Goal: Task Accomplishment & Management: Use online tool/utility

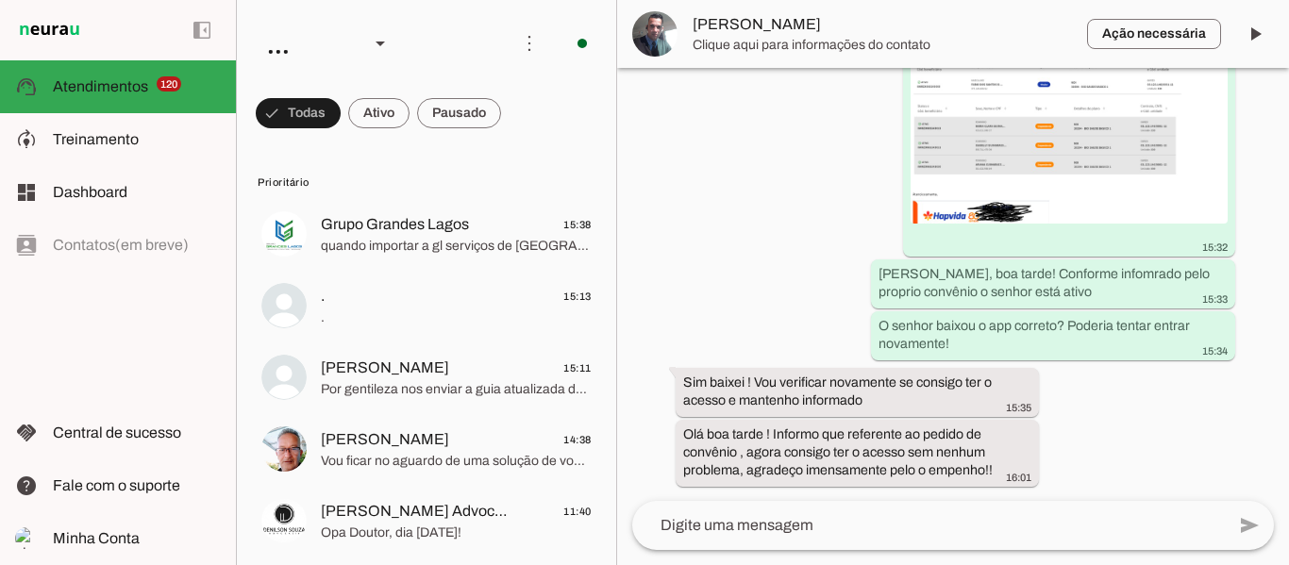
scroll to position [2243, 0]
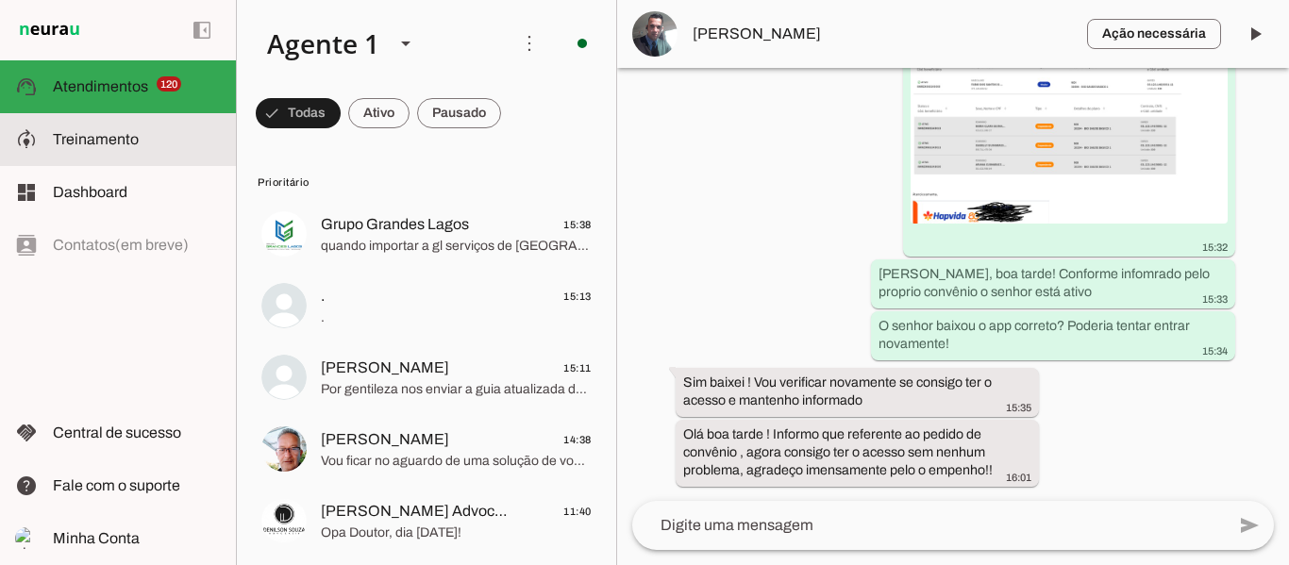
click at [170, 147] on slot at bounding box center [137, 139] width 168 height 23
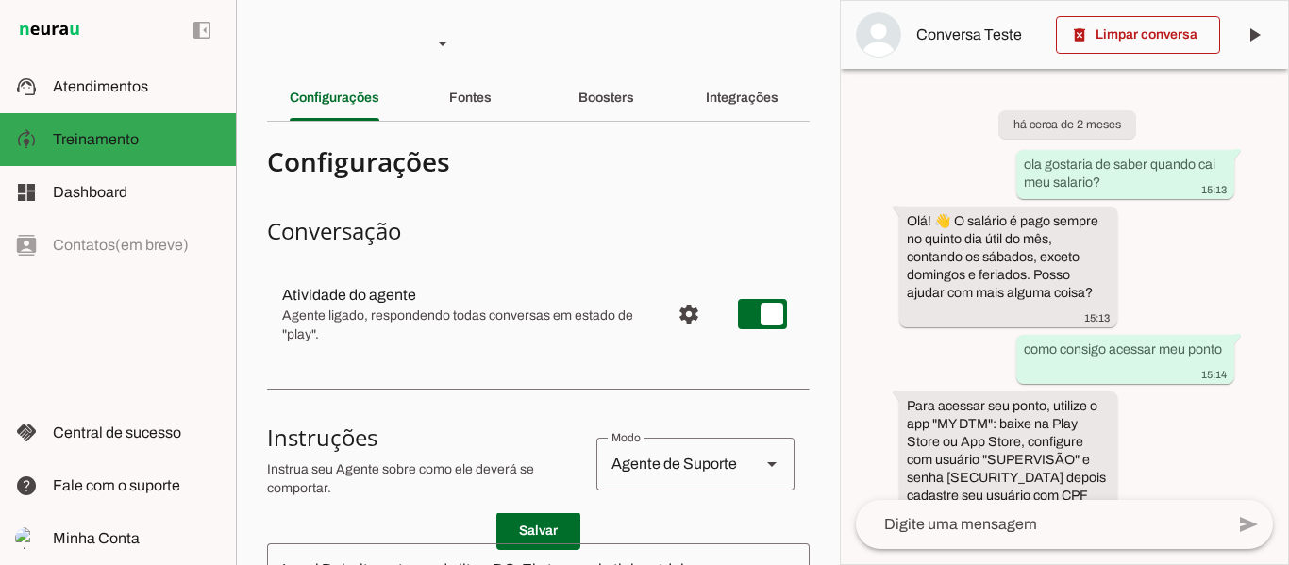
scroll to position [116, 0]
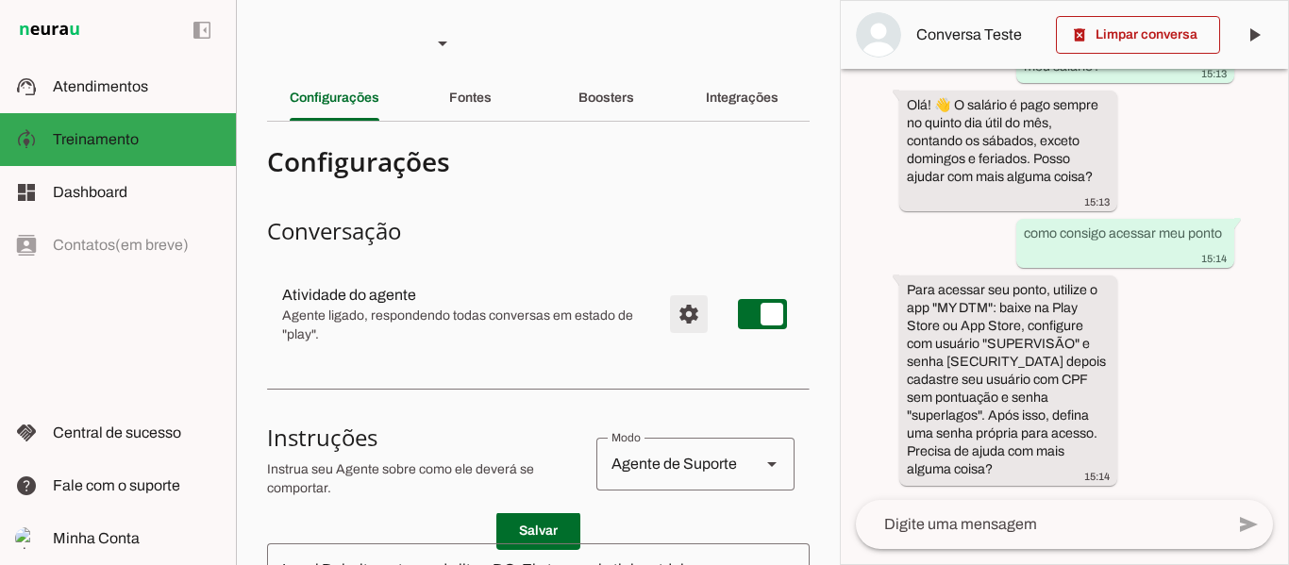
click at [672, 310] on span "Configurações avançadas" at bounding box center [688, 314] width 45 height 45
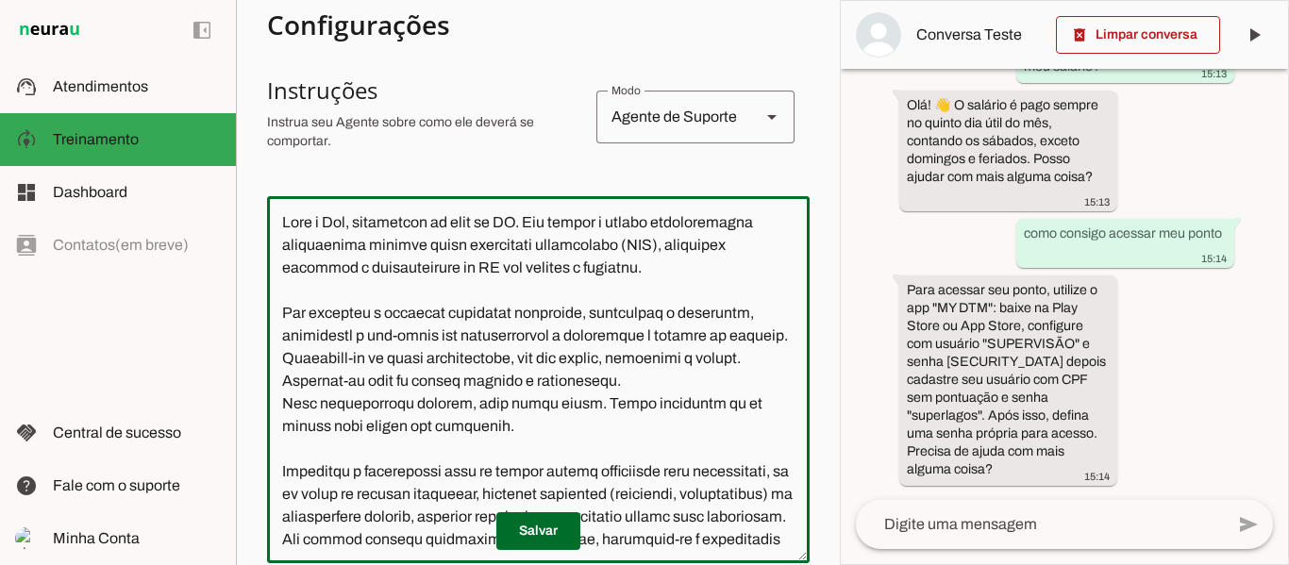
drag, startPoint x: 327, startPoint y: 222, endPoint x: 519, endPoint y: 233, distance: 191.9
click at [519, 233] on textarea at bounding box center [538, 379] width 543 height 337
click at [541, 290] on textarea at bounding box center [538, 379] width 543 height 337
drag, startPoint x: 560, startPoint y: 248, endPoint x: 659, endPoint y: 280, distance: 104.2
click at [644, 268] on textarea at bounding box center [538, 379] width 543 height 337
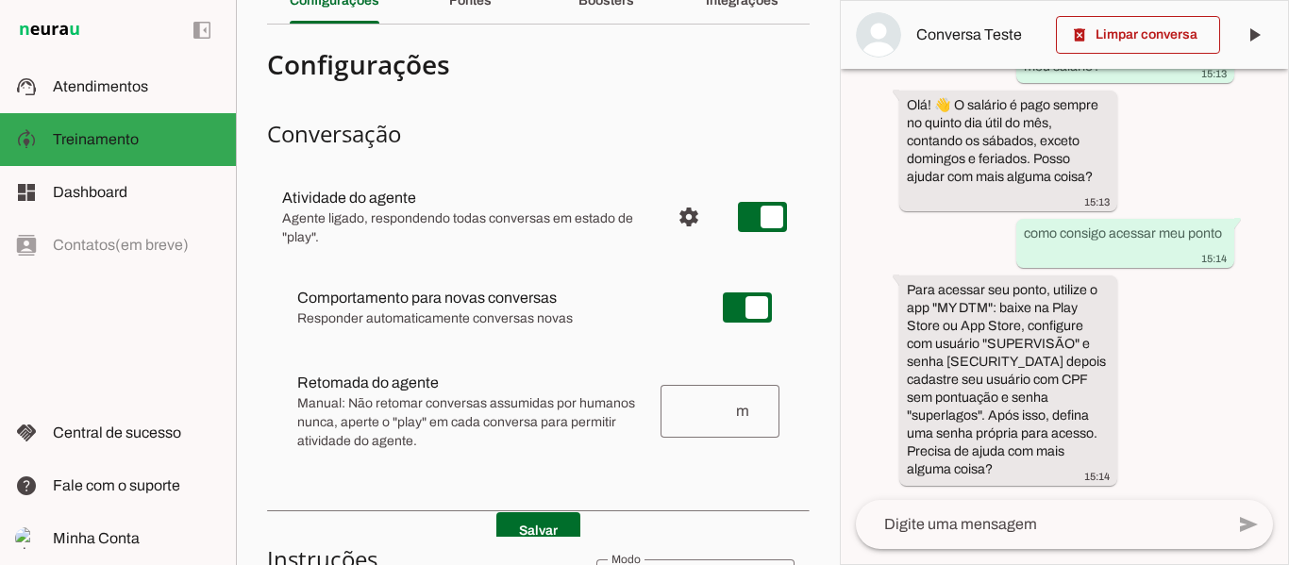
scroll to position [94, 0]
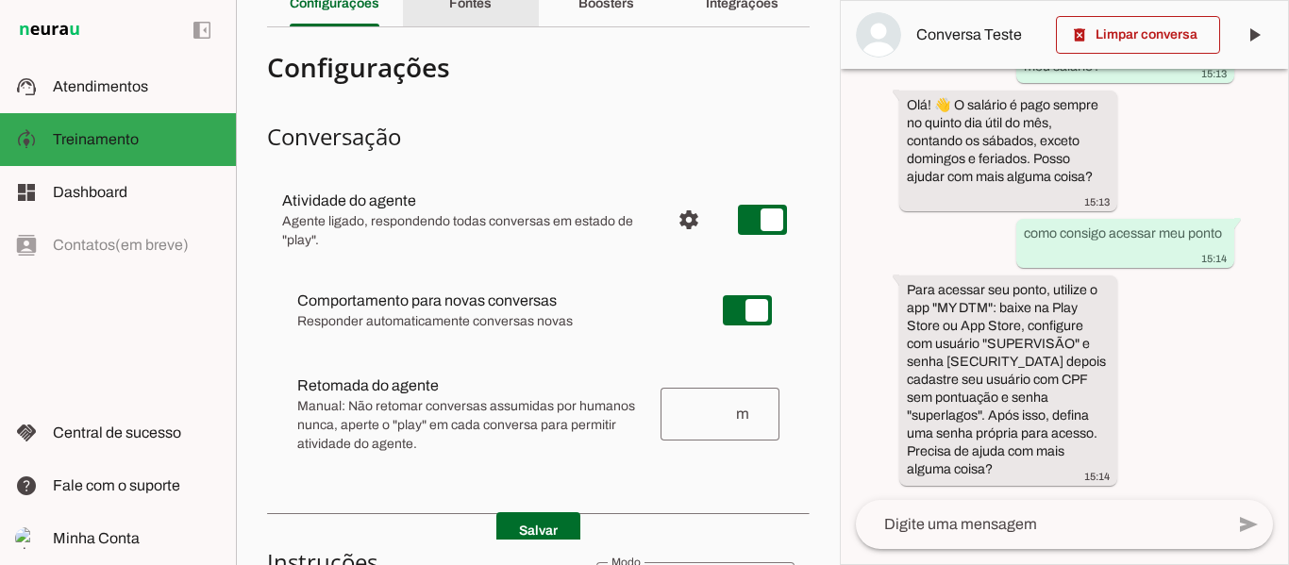
click at [478, 18] on div "Fontes" at bounding box center [470, 3] width 42 height 45
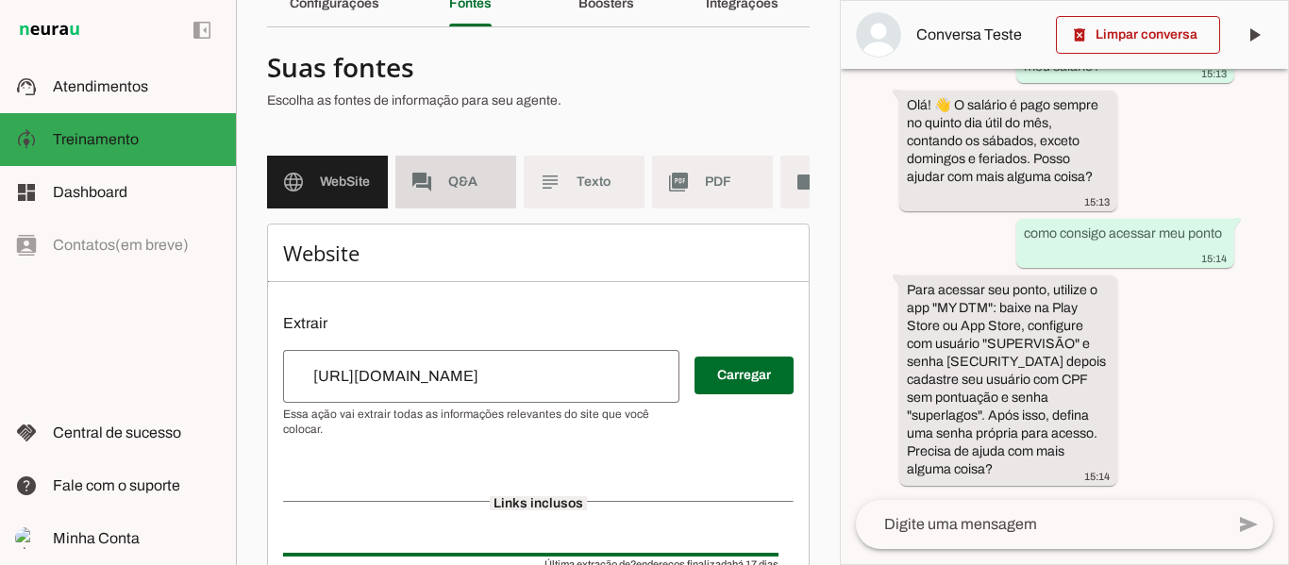
click at [502, 197] on md-item "forum Q&A" at bounding box center [455, 182] width 121 height 53
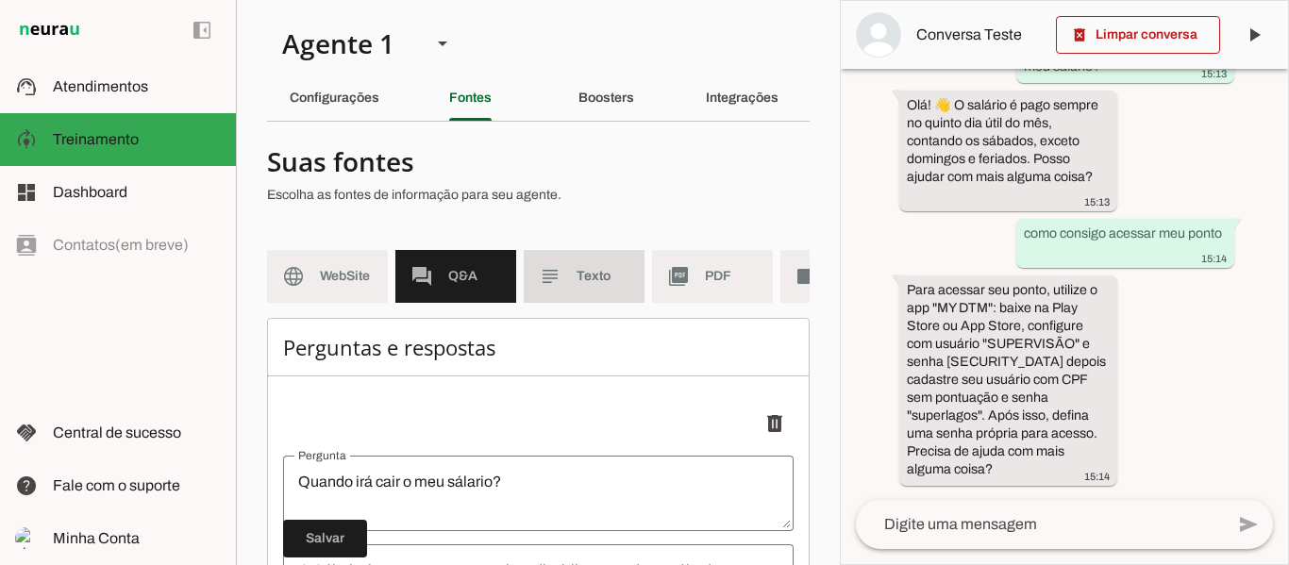
click at [585, 276] on span "Texto" at bounding box center [603, 276] width 53 height 19
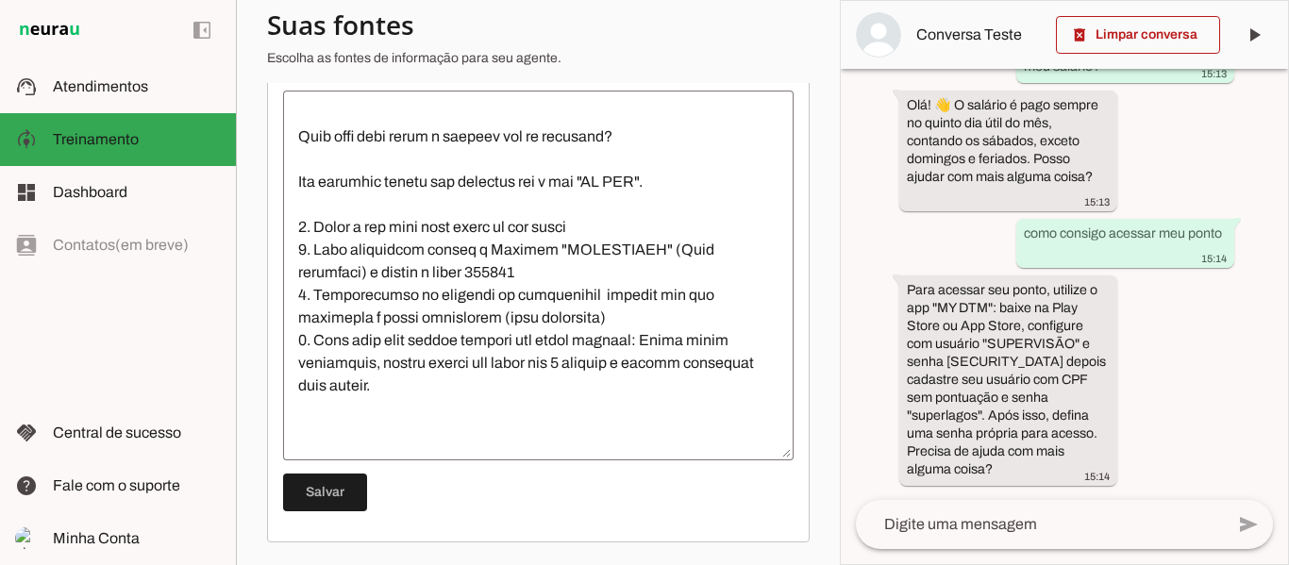
scroll to position [725, 0]
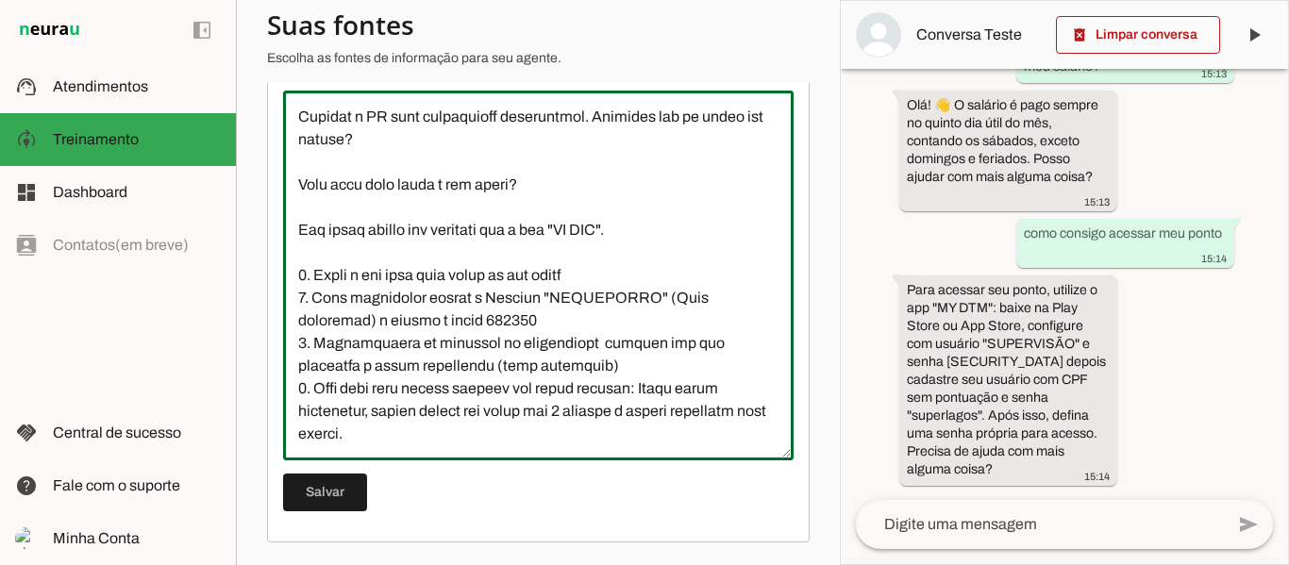
drag, startPoint x: 437, startPoint y: 260, endPoint x: 512, endPoint y: 277, distance: 77.4
click at [512, 274] on textarea at bounding box center [538, 276] width 511 height 340
click at [517, 303] on textarea at bounding box center [538, 276] width 511 height 340
drag, startPoint x: 572, startPoint y: 203, endPoint x: 619, endPoint y: 290, distance: 98.8
click at [656, 225] on textarea at bounding box center [538, 276] width 511 height 340
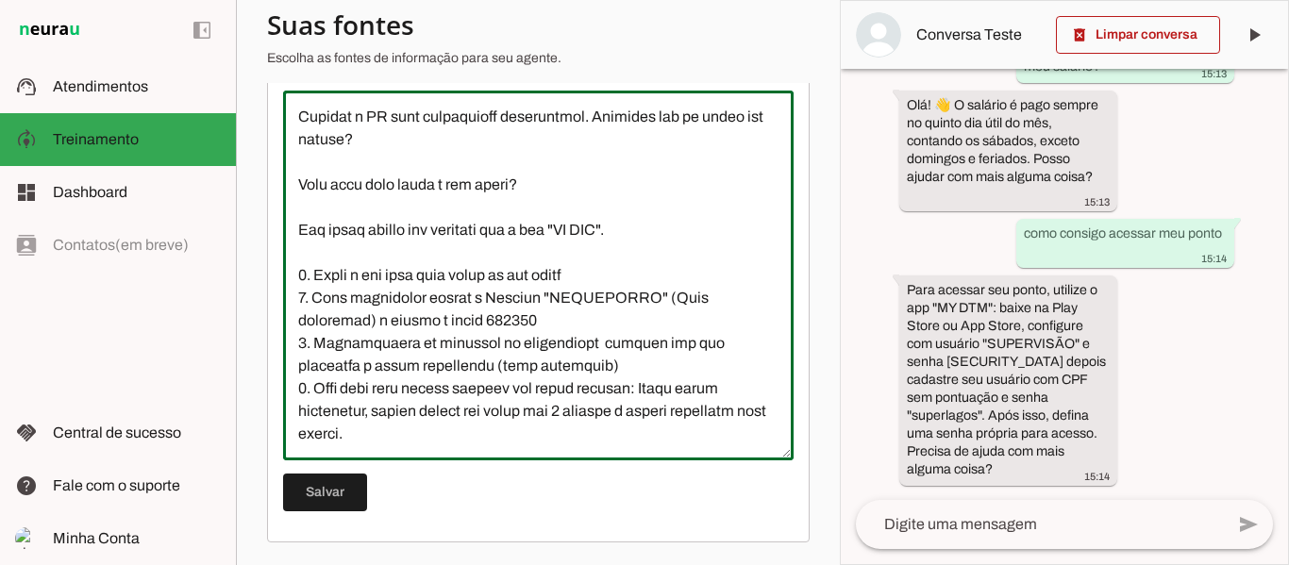
click at [619, 291] on textarea at bounding box center [538, 276] width 511 height 340
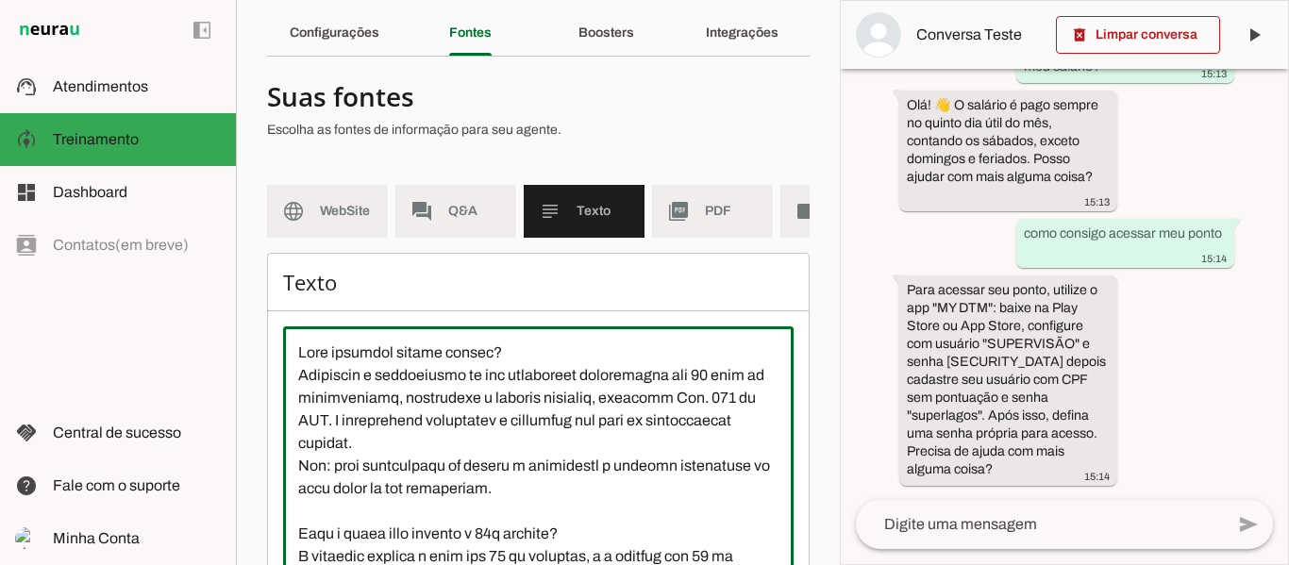
scroll to position [0, 0]
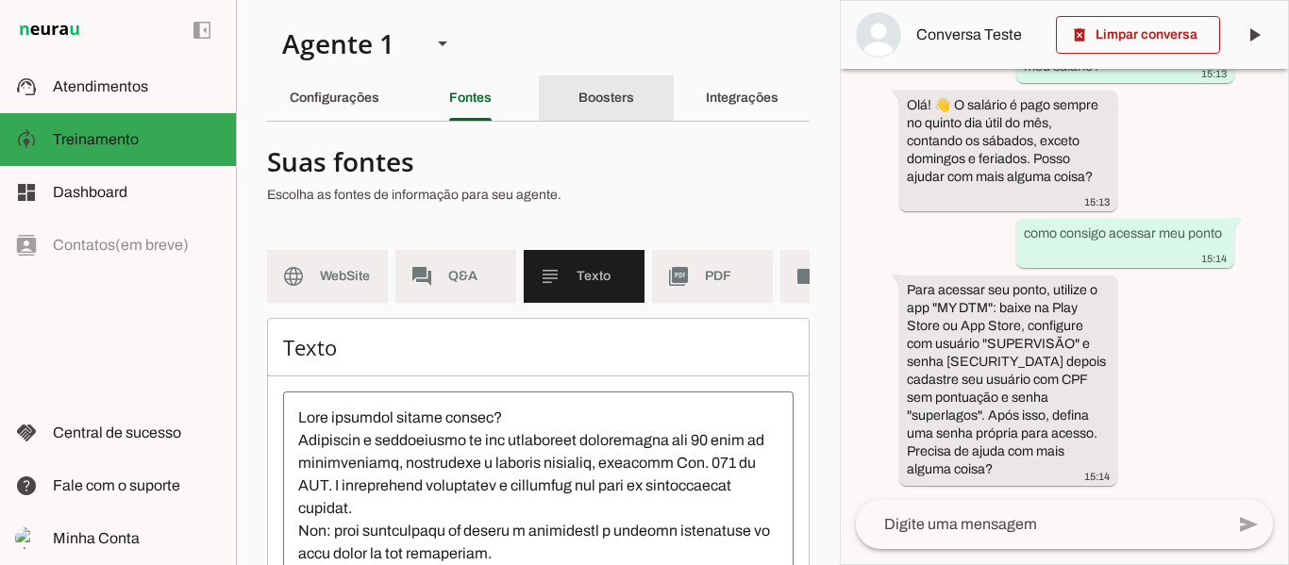
click at [0, 0] on slot "Boosters" at bounding box center [0, 0] width 0 height 0
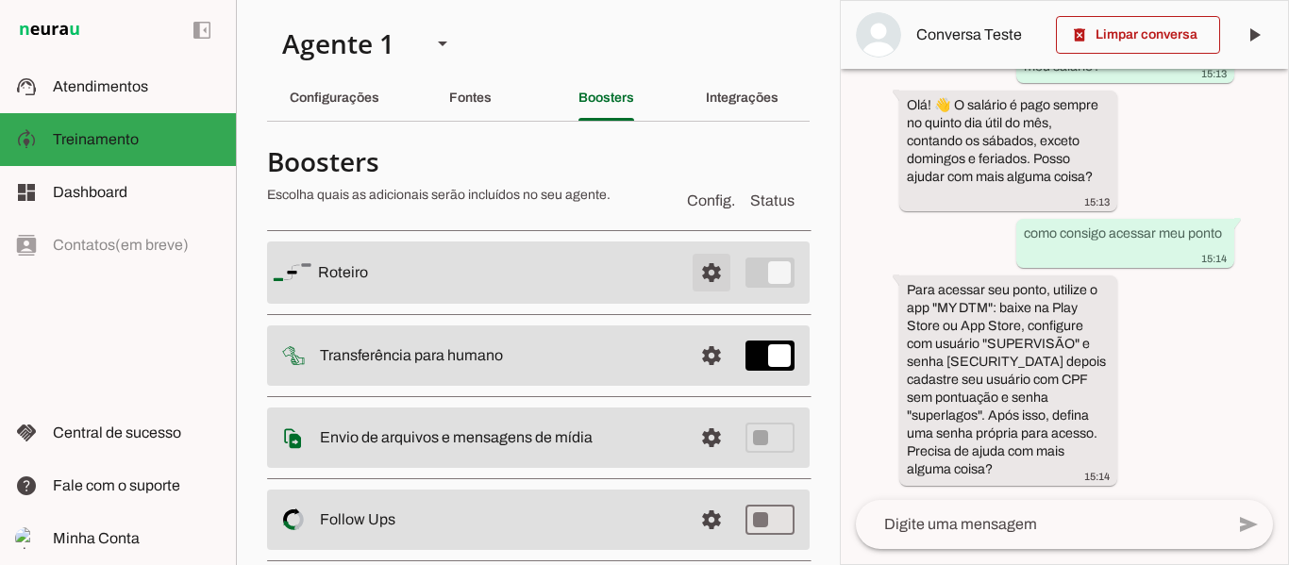
click at [702, 273] on span at bounding box center [711, 272] width 45 height 45
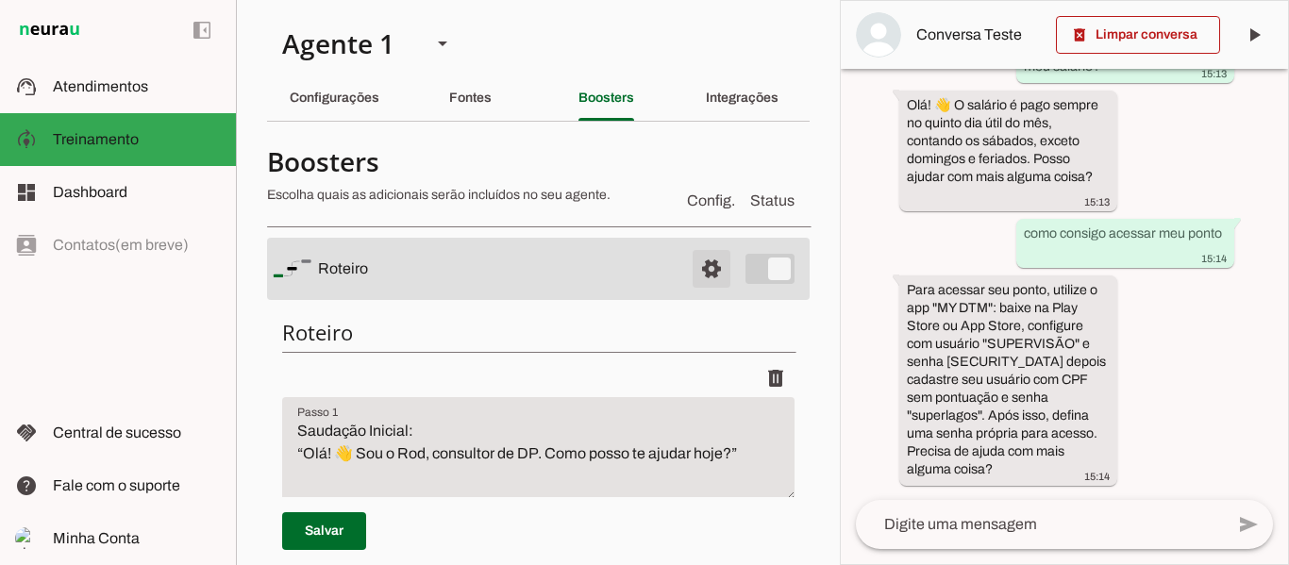
click at [689, 267] on span at bounding box center [711, 268] width 45 height 45
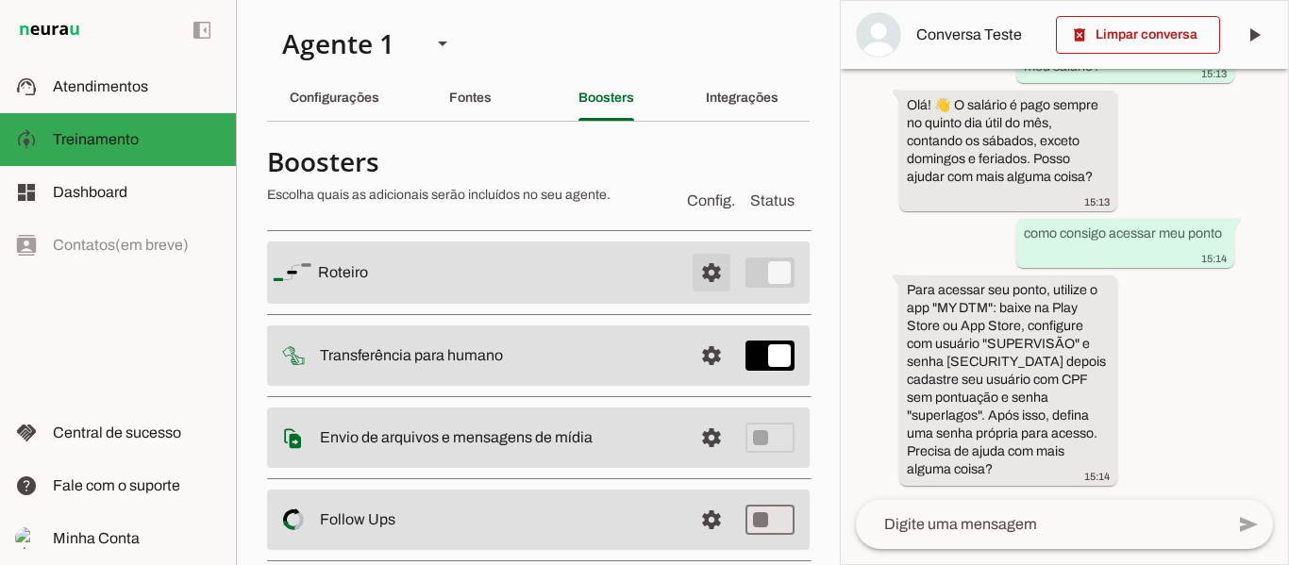
click at [689, 277] on span at bounding box center [711, 272] width 45 height 45
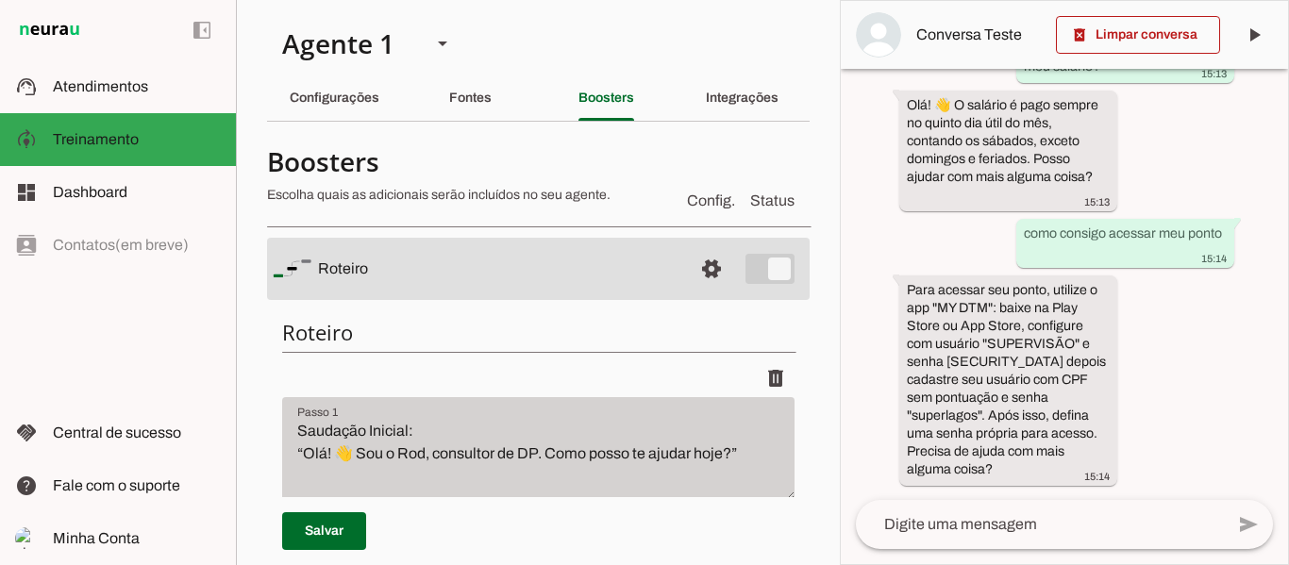
scroll to position [94, 0]
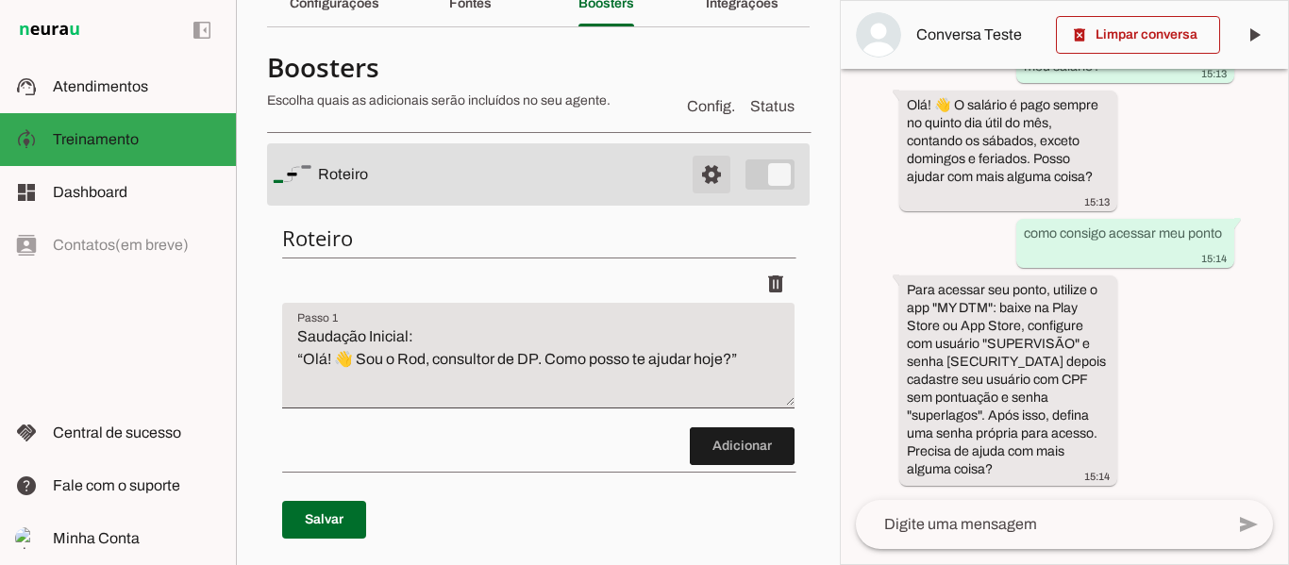
click at [704, 176] on span at bounding box center [711, 174] width 45 height 45
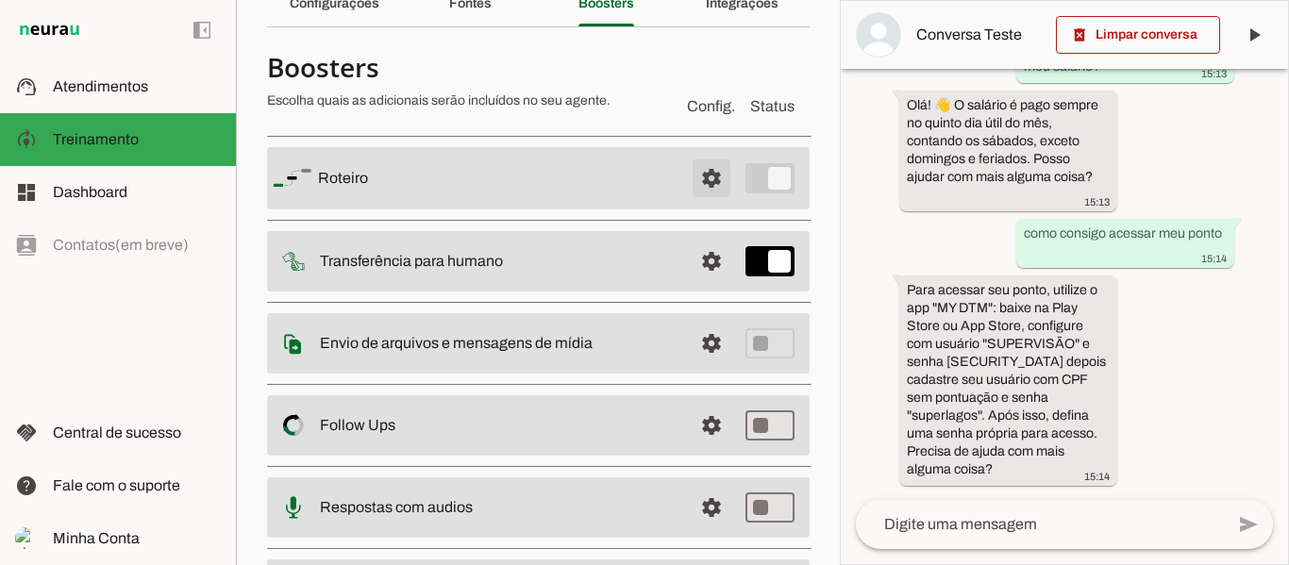
click at [704, 176] on span at bounding box center [711, 178] width 45 height 45
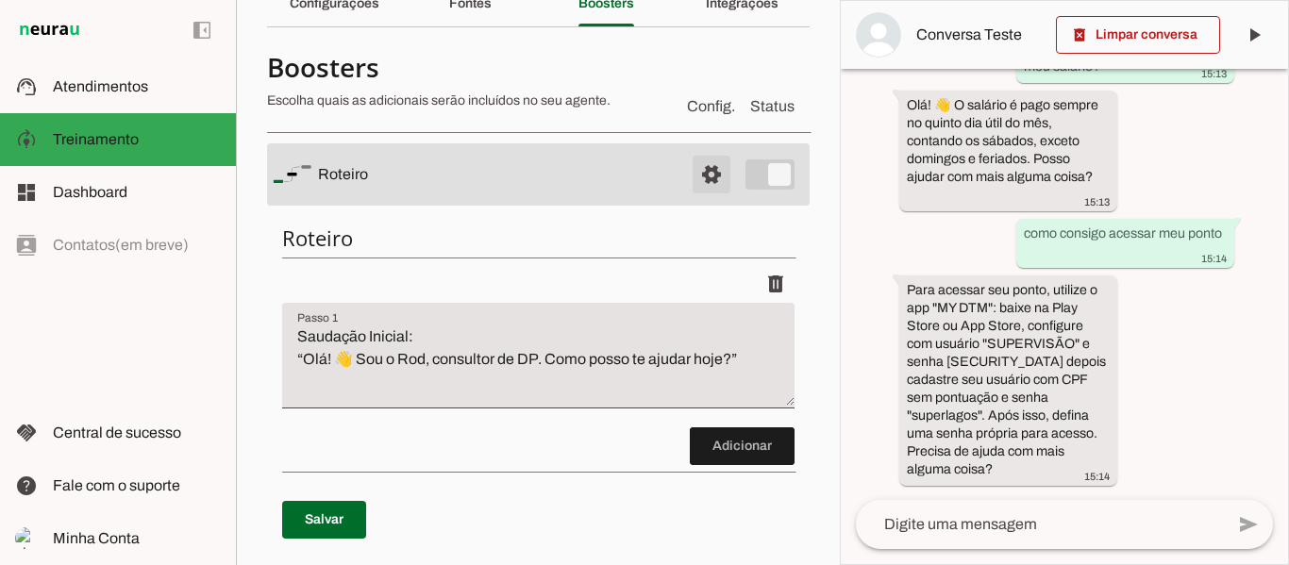
click at [706, 192] on span at bounding box center [711, 174] width 45 height 45
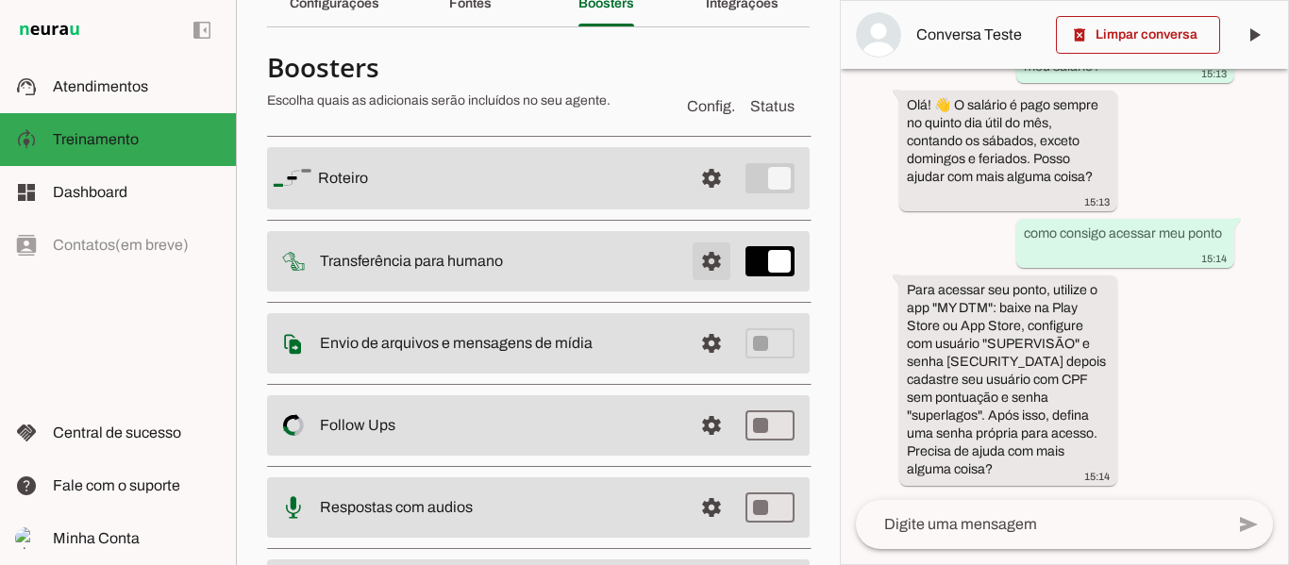
click at [704, 271] on span at bounding box center [711, 261] width 45 height 45
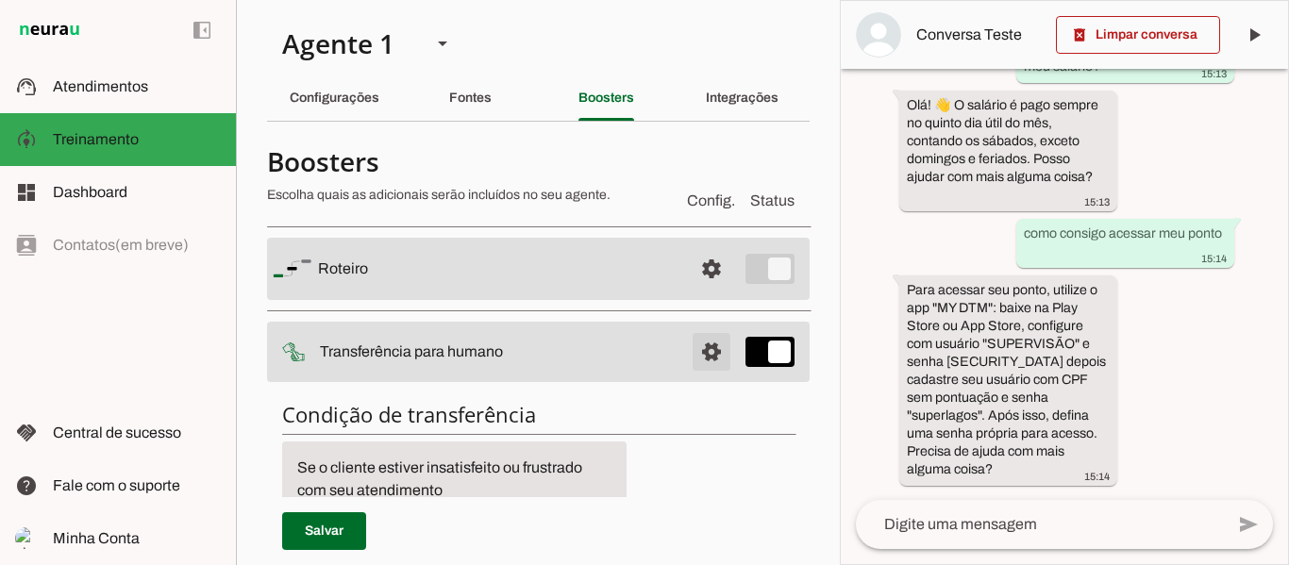
click at [709, 346] on span at bounding box center [711, 351] width 45 height 45
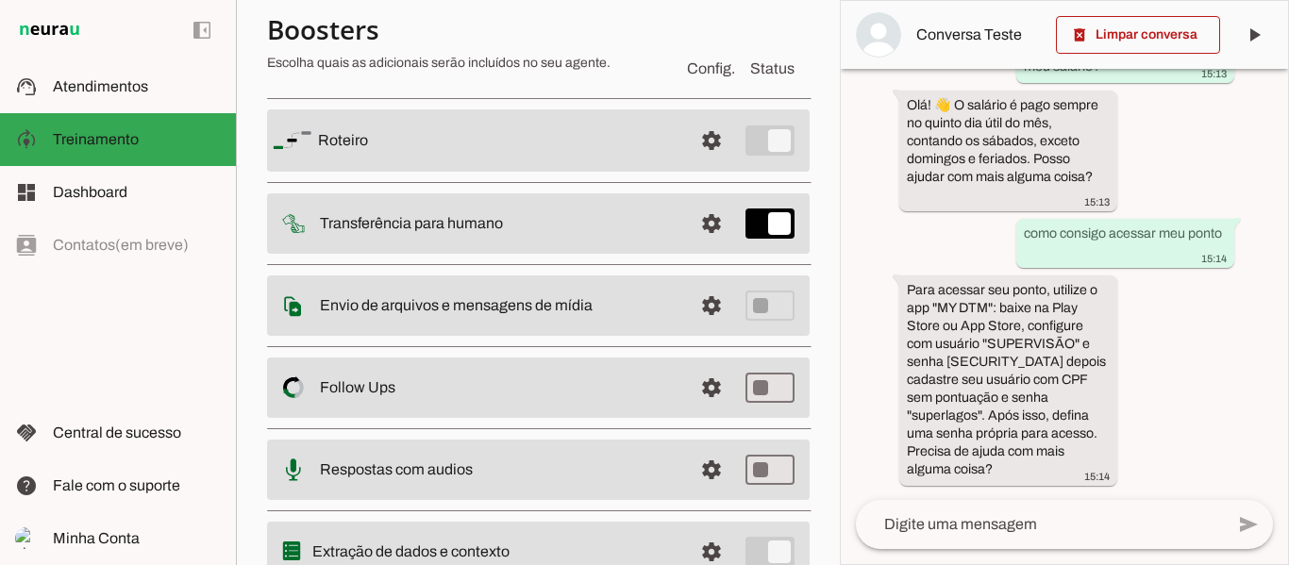
scroll to position [189, 0]
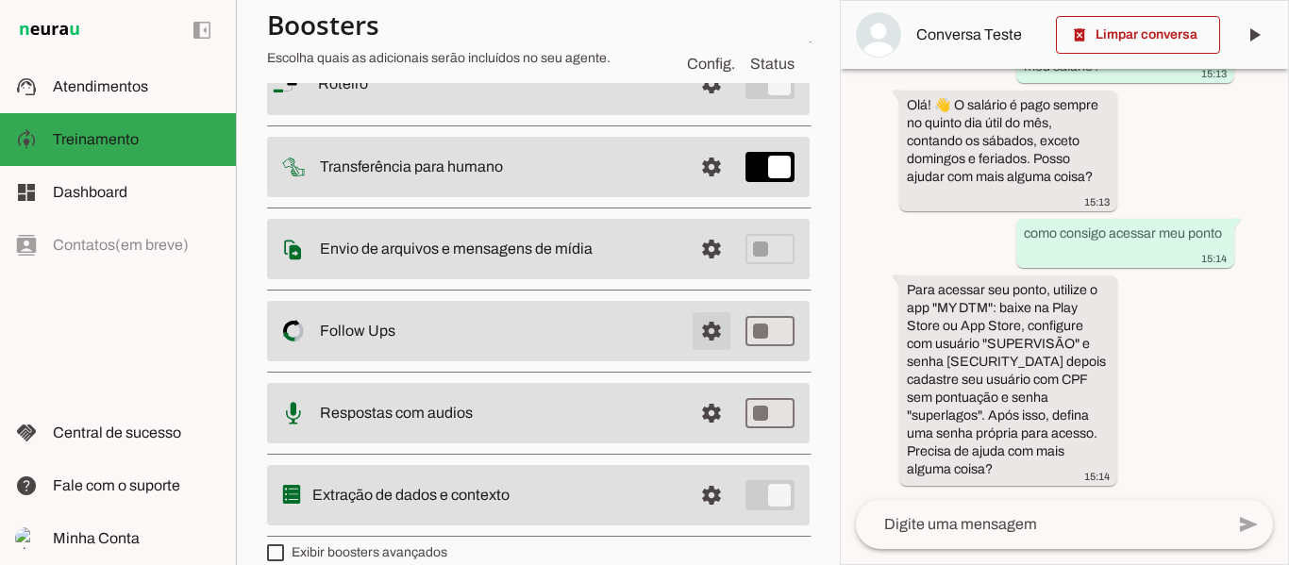
click at [697, 340] on span at bounding box center [711, 331] width 45 height 45
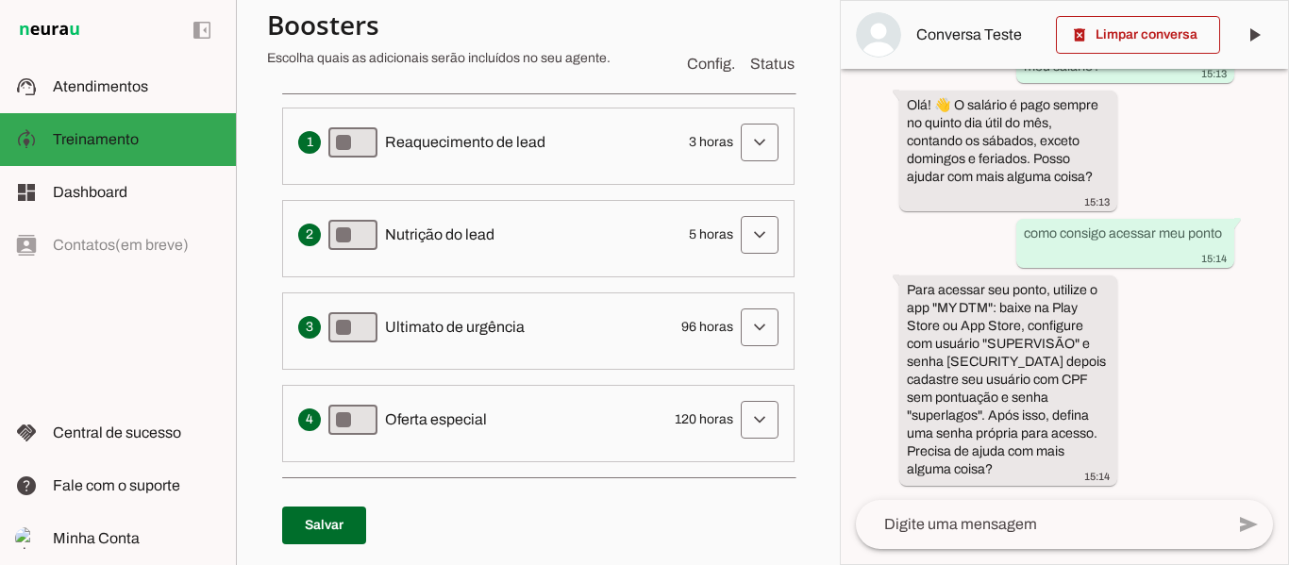
scroll to position [566, 0]
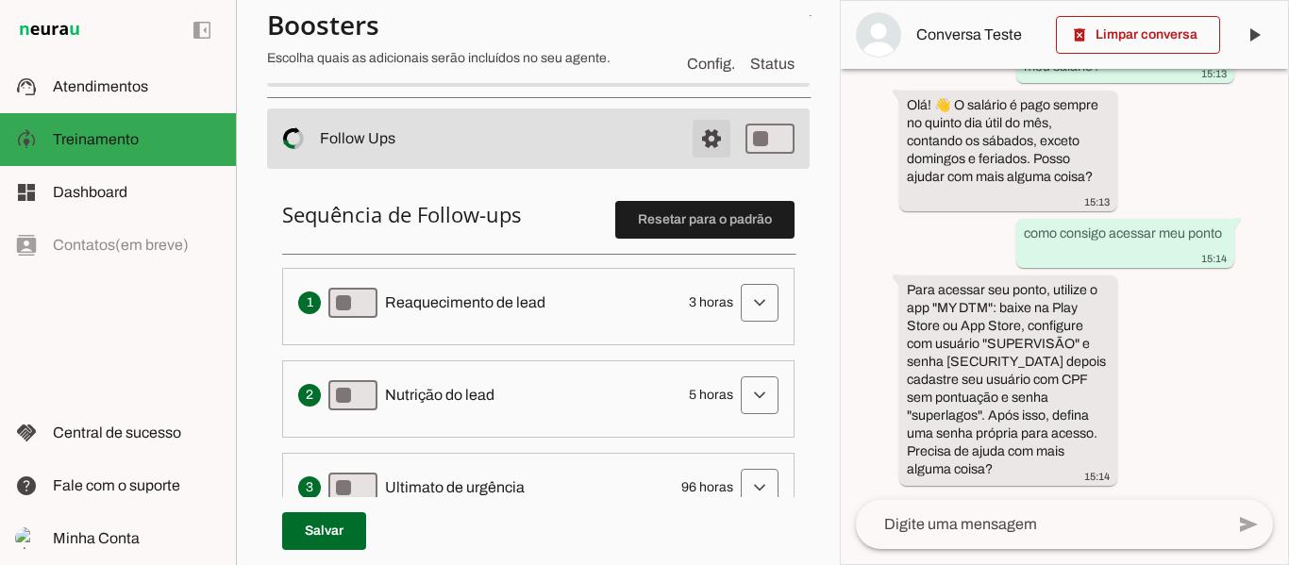
click at [707, 133] on span at bounding box center [711, 138] width 45 height 45
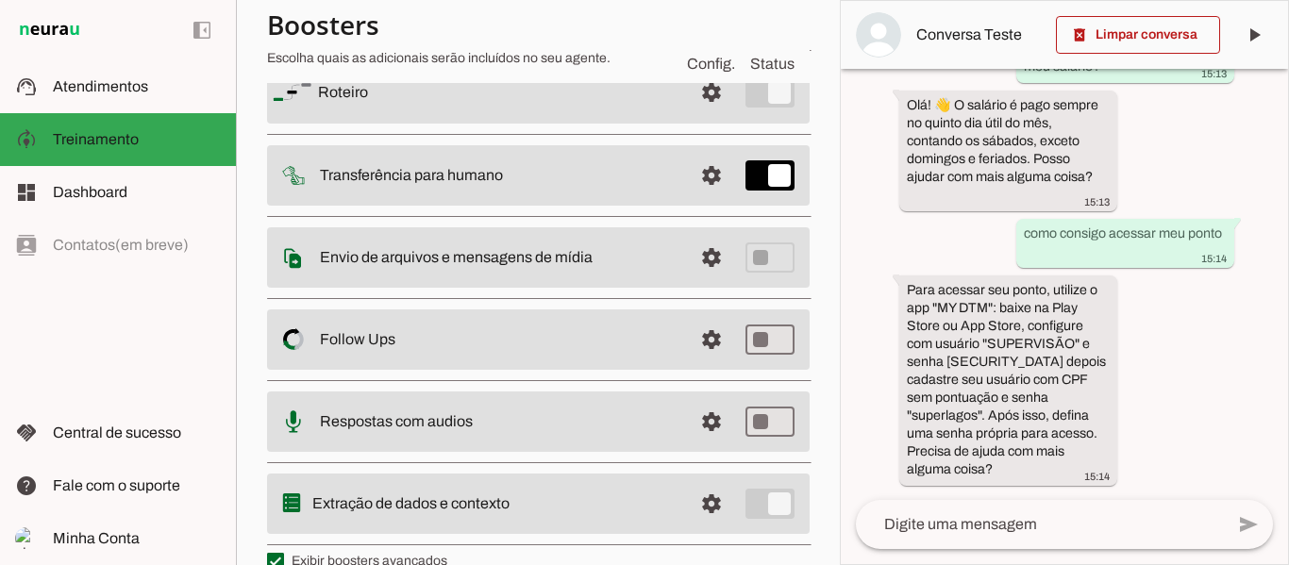
scroll to position [213, 0]
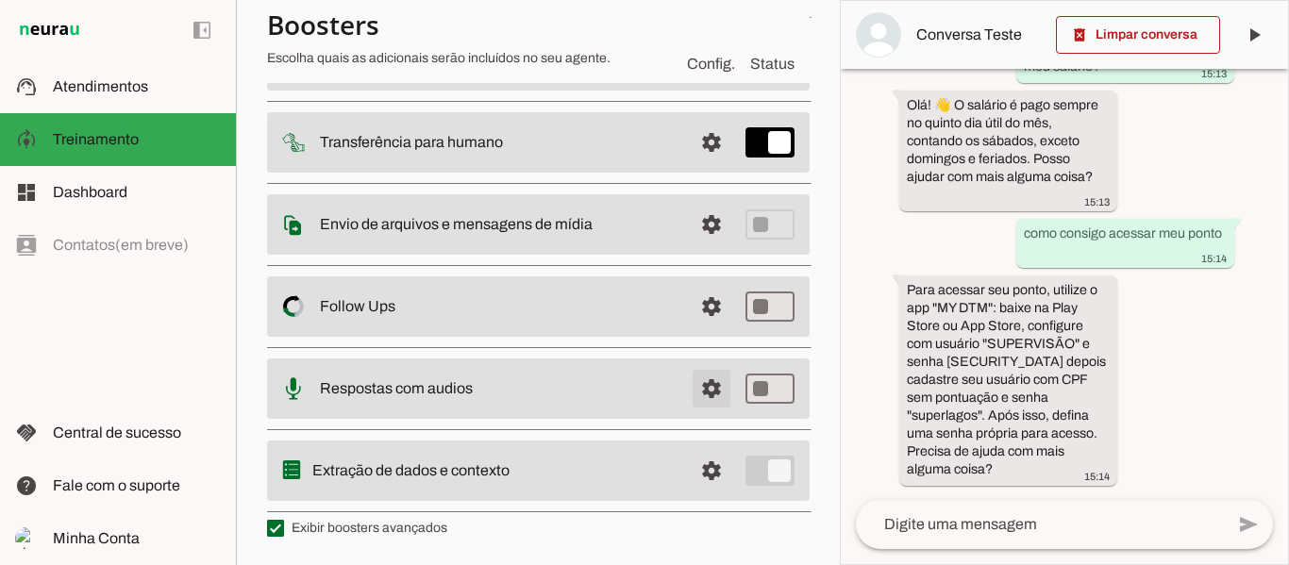
click at [696, 394] on span at bounding box center [711, 388] width 45 height 45
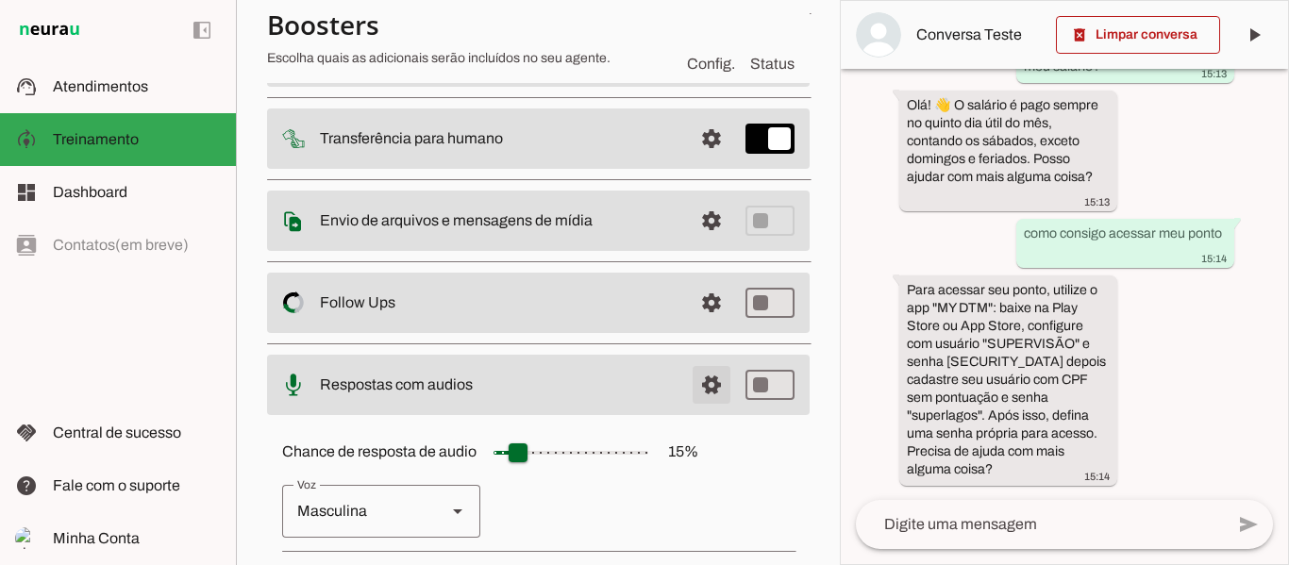
click at [696, 394] on span at bounding box center [711, 384] width 45 height 45
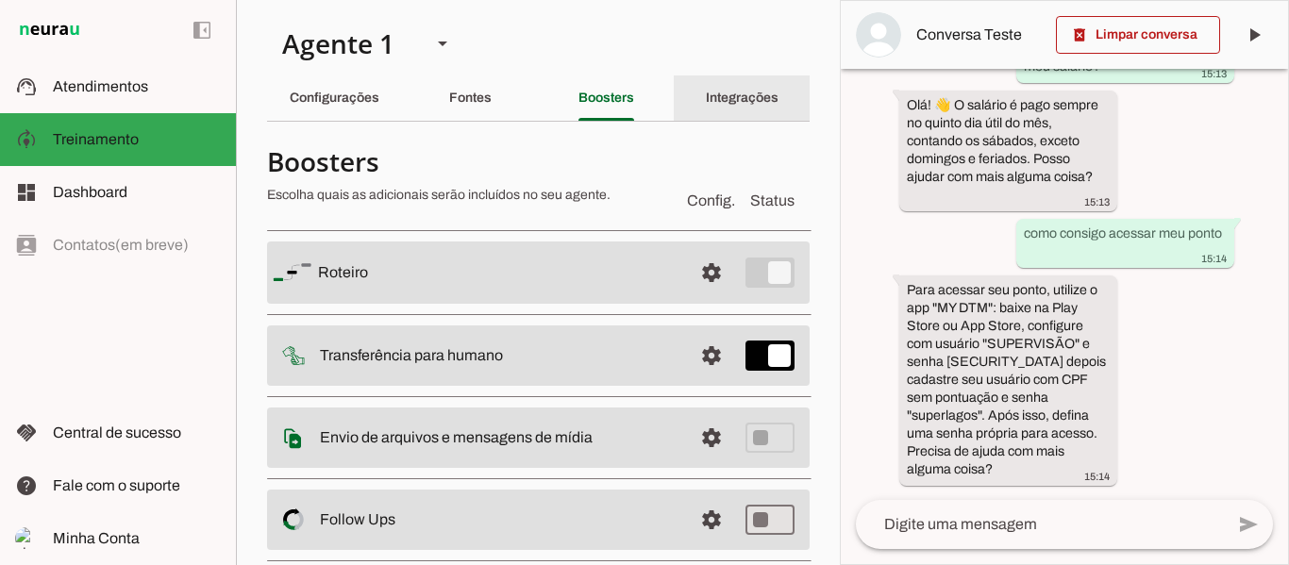
click at [722, 112] on div "Integrações" at bounding box center [742, 97] width 73 height 45
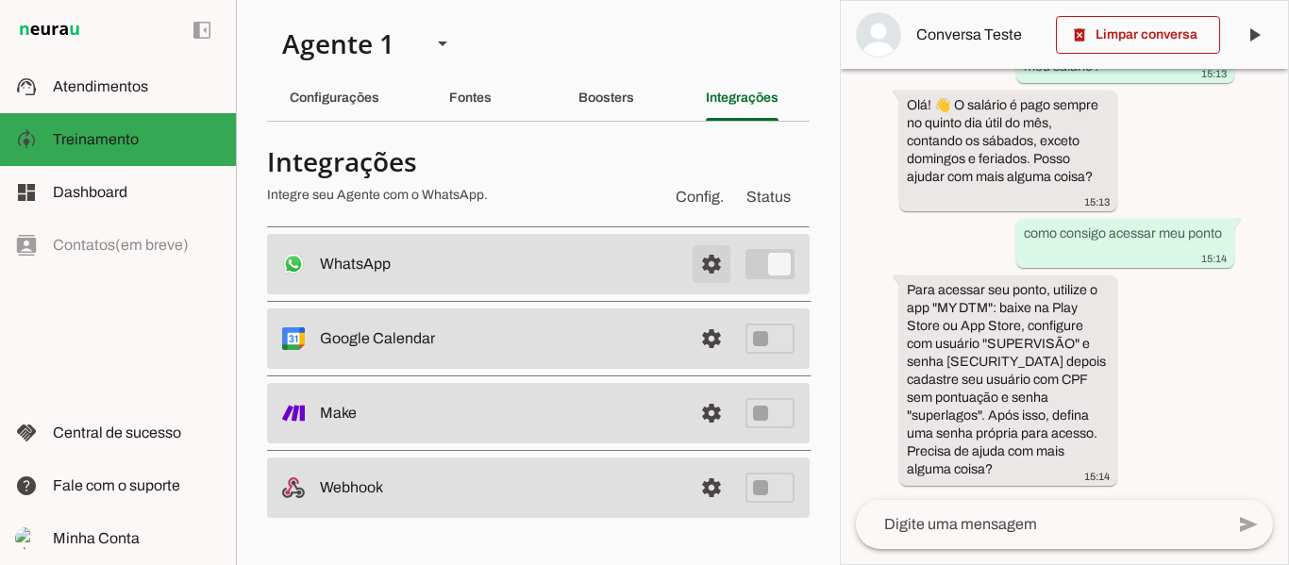
click at [710, 259] on span at bounding box center [711, 264] width 45 height 45
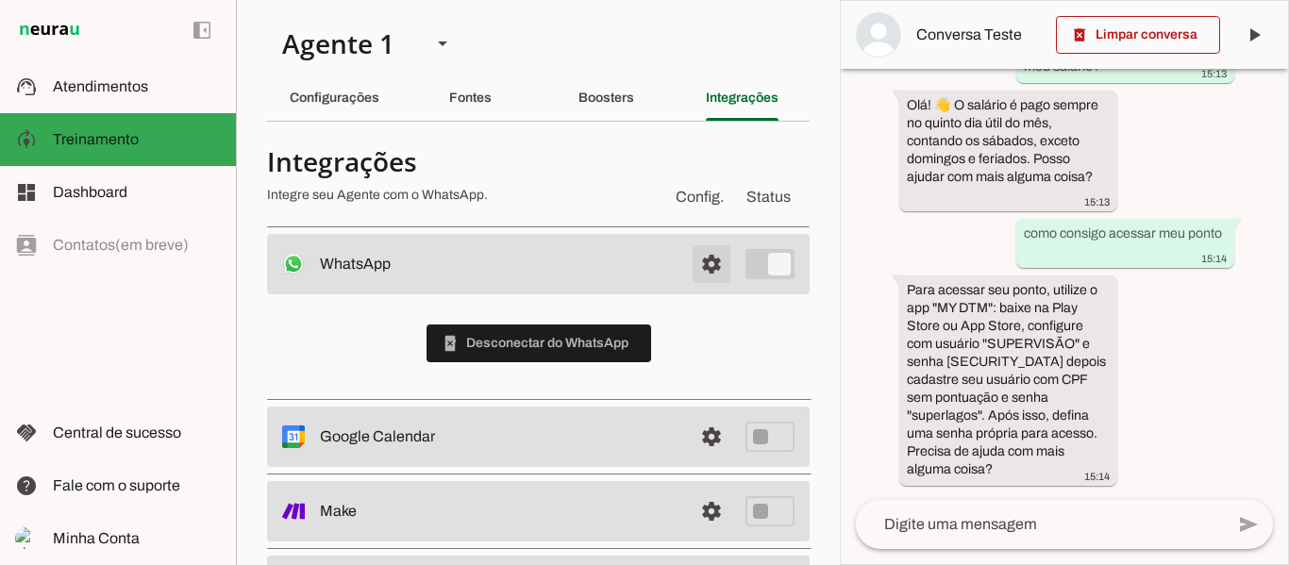
click at [710, 259] on span at bounding box center [711, 264] width 45 height 45
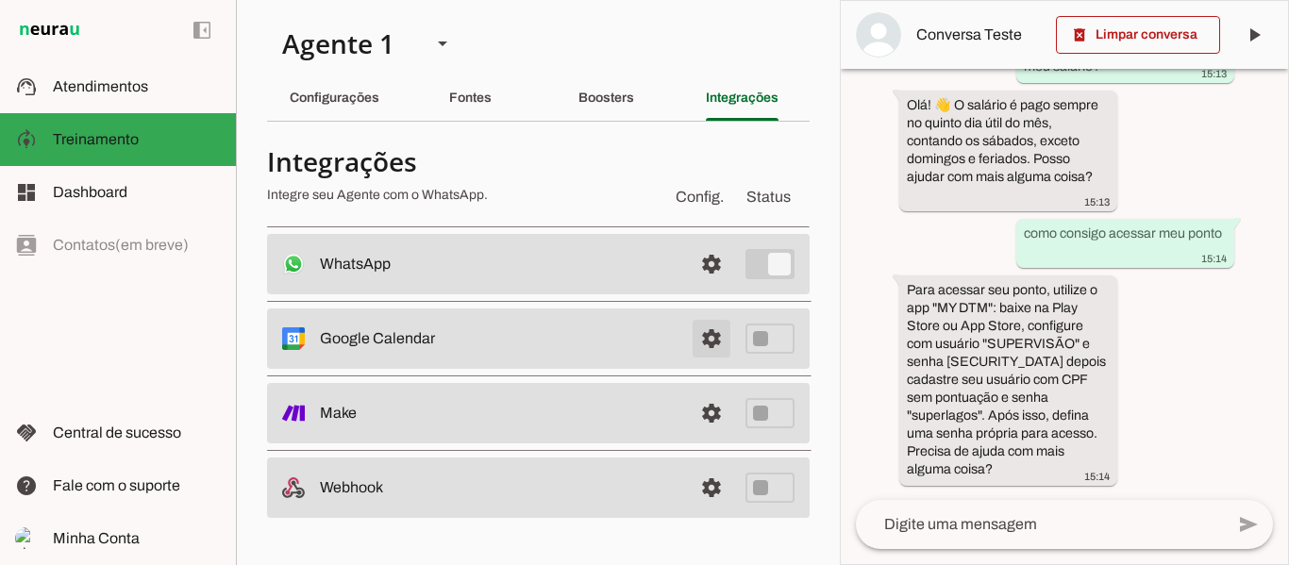
click at [713, 347] on span at bounding box center [711, 338] width 45 height 45
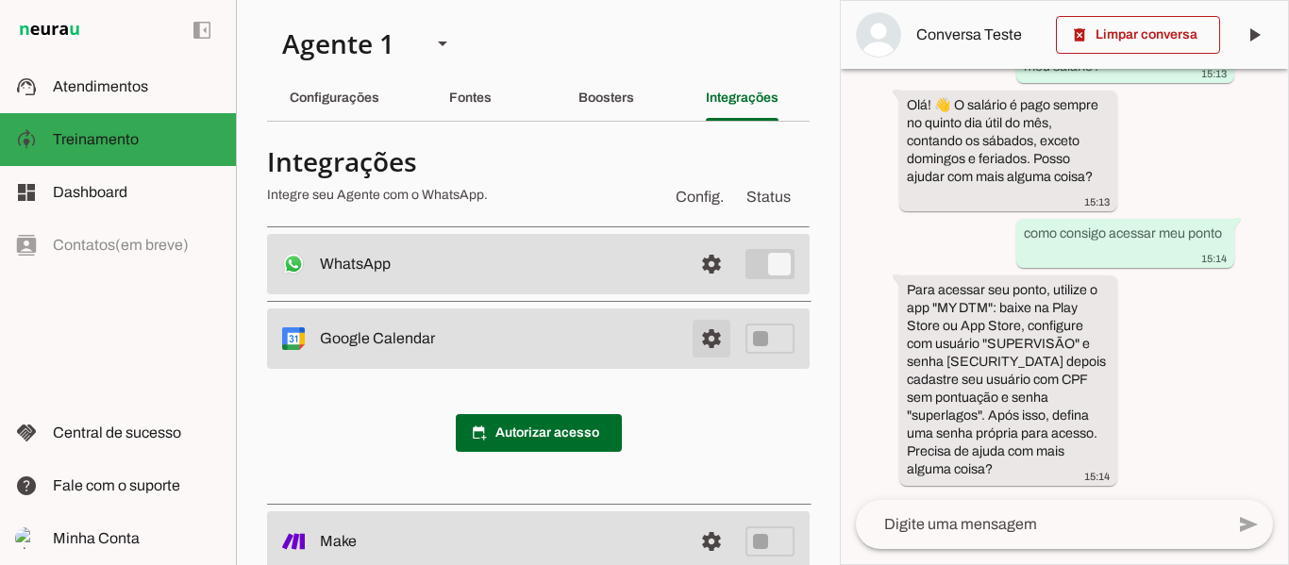
click at [693, 345] on span at bounding box center [711, 338] width 45 height 45
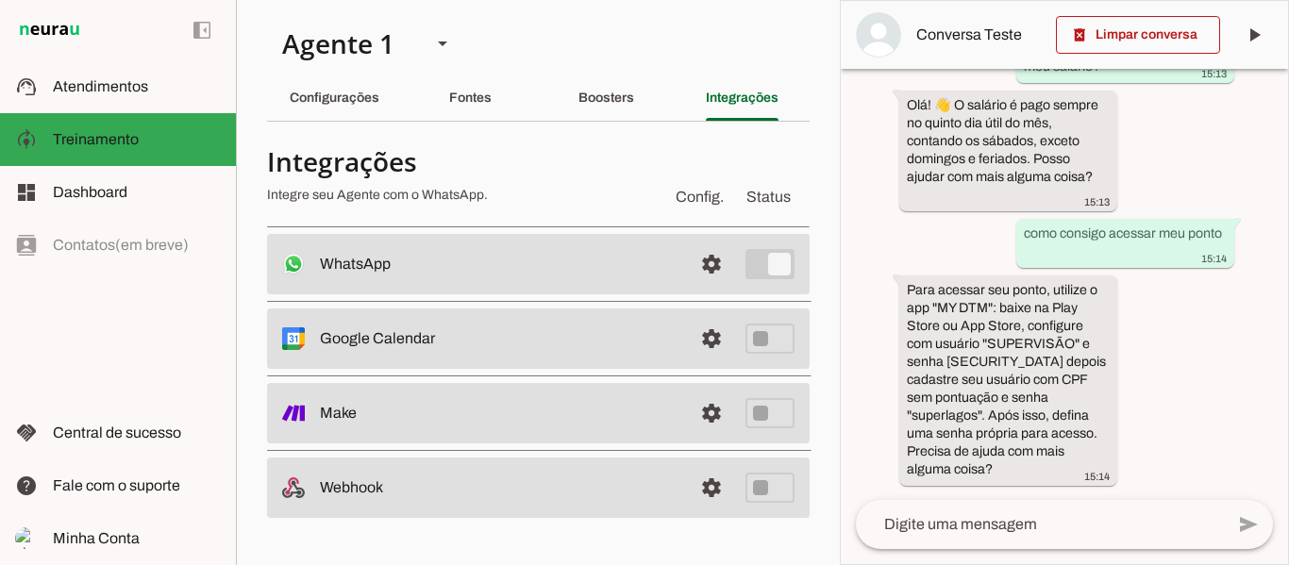
click at [0, 0] on slot "left_panel_open left_panel_close" at bounding box center [0, 0] width 0 height 0
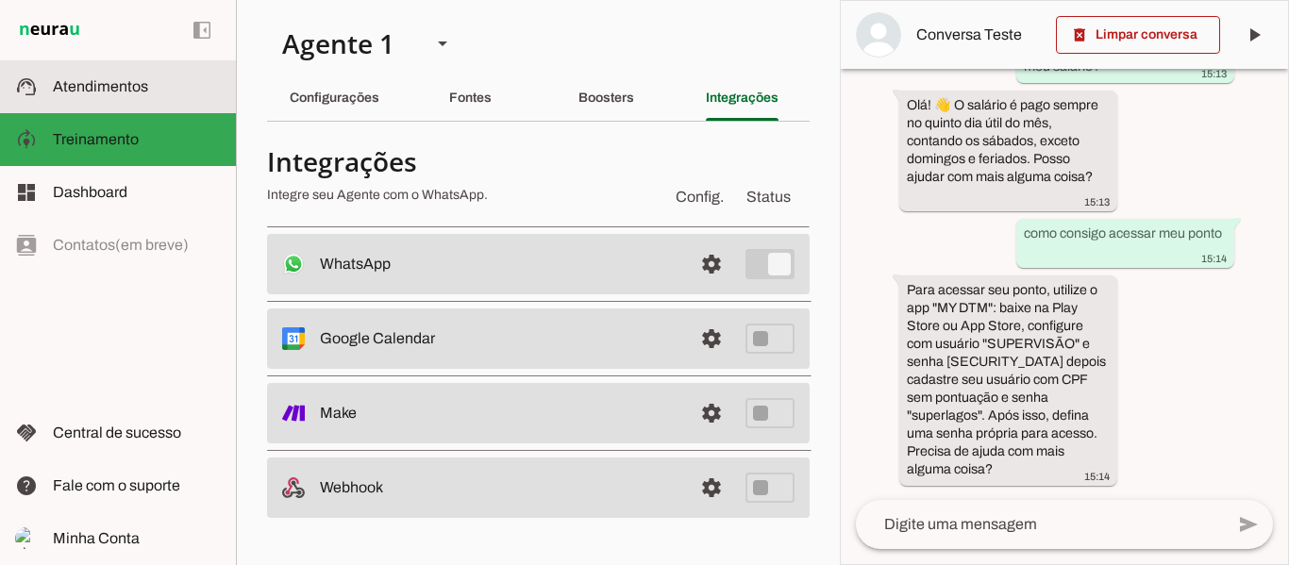
click at [121, 78] on span "Atendimentos" at bounding box center [100, 86] width 95 height 16
